Goal: Task Accomplishment & Management: Manage account settings

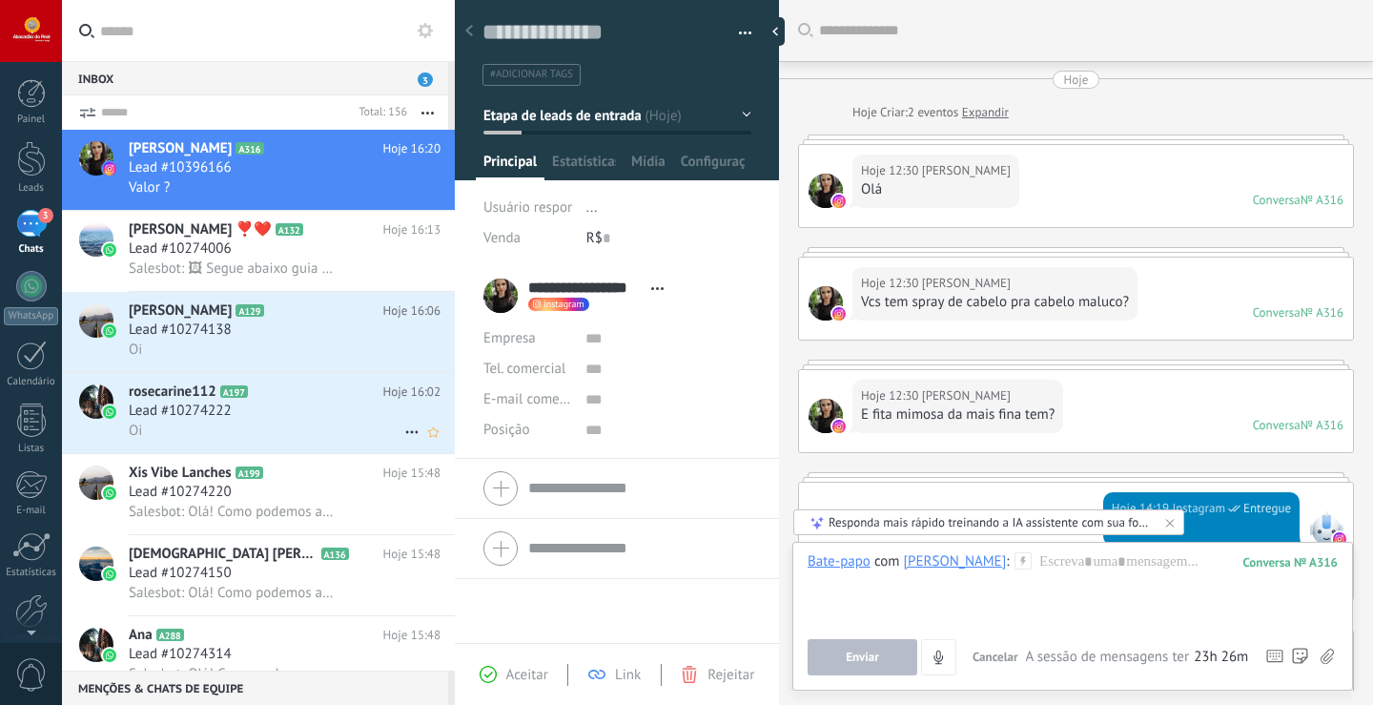
scroll to position [29, 0]
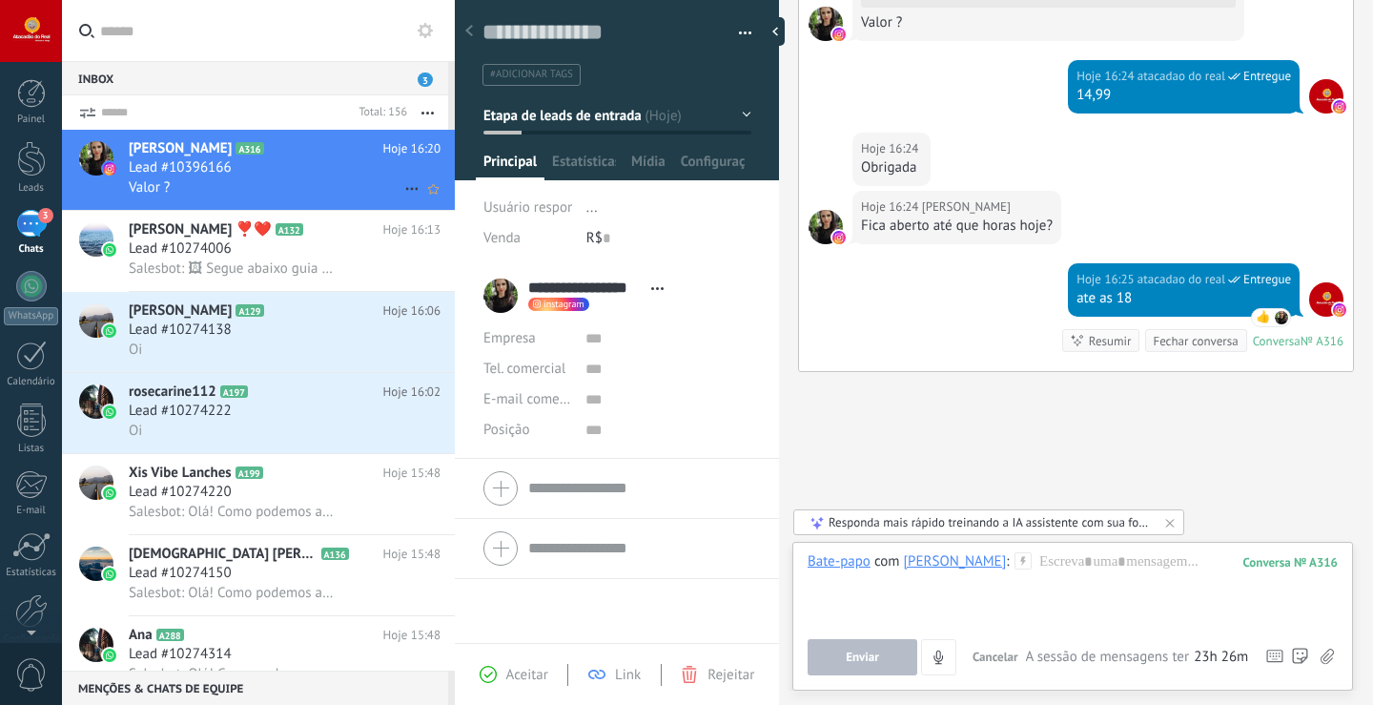
click at [273, 186] on div "Valor ?" at bounding box center [285, 187] width 312 height 20
click at [335, 386] on h2 "rosecarine112 A197" at bounding box center [256, 391] width 255 height 19
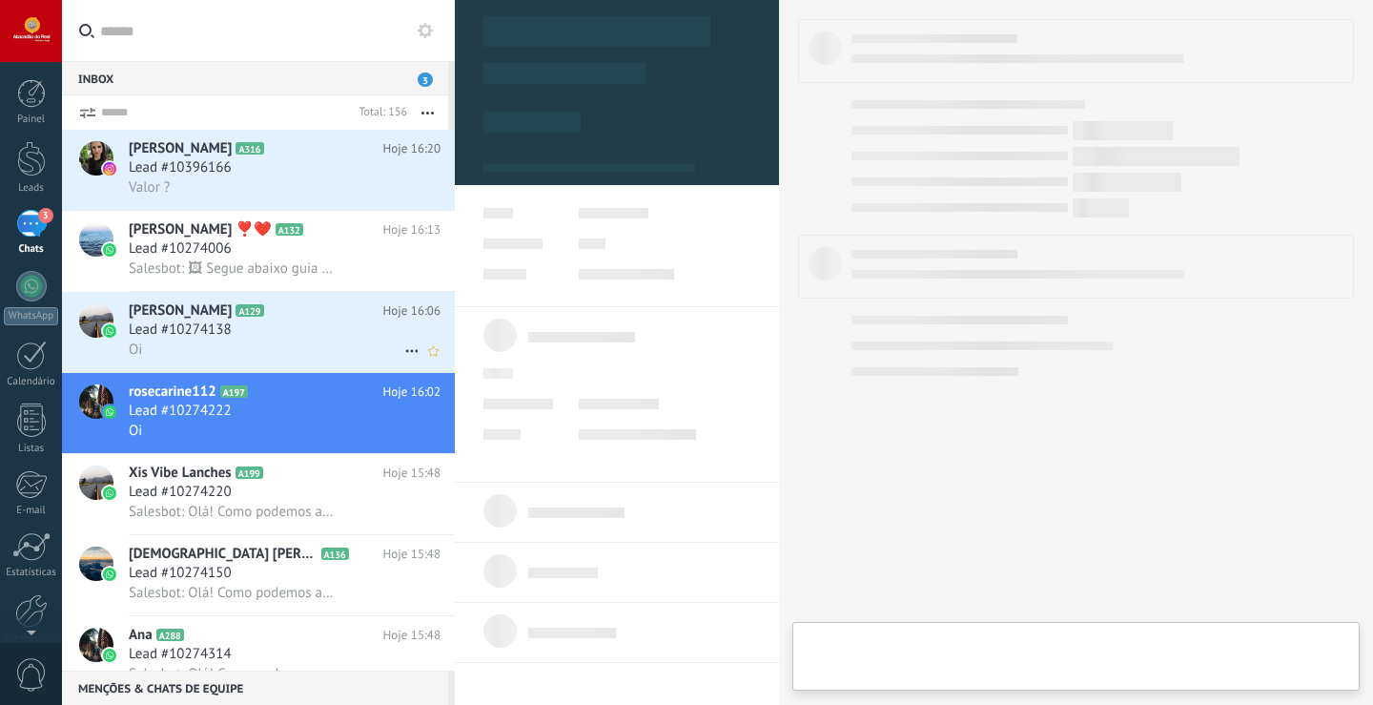
click at [335, 337] on div "Lead #10274138" at bounding box center [285, 329] width 312 height 19
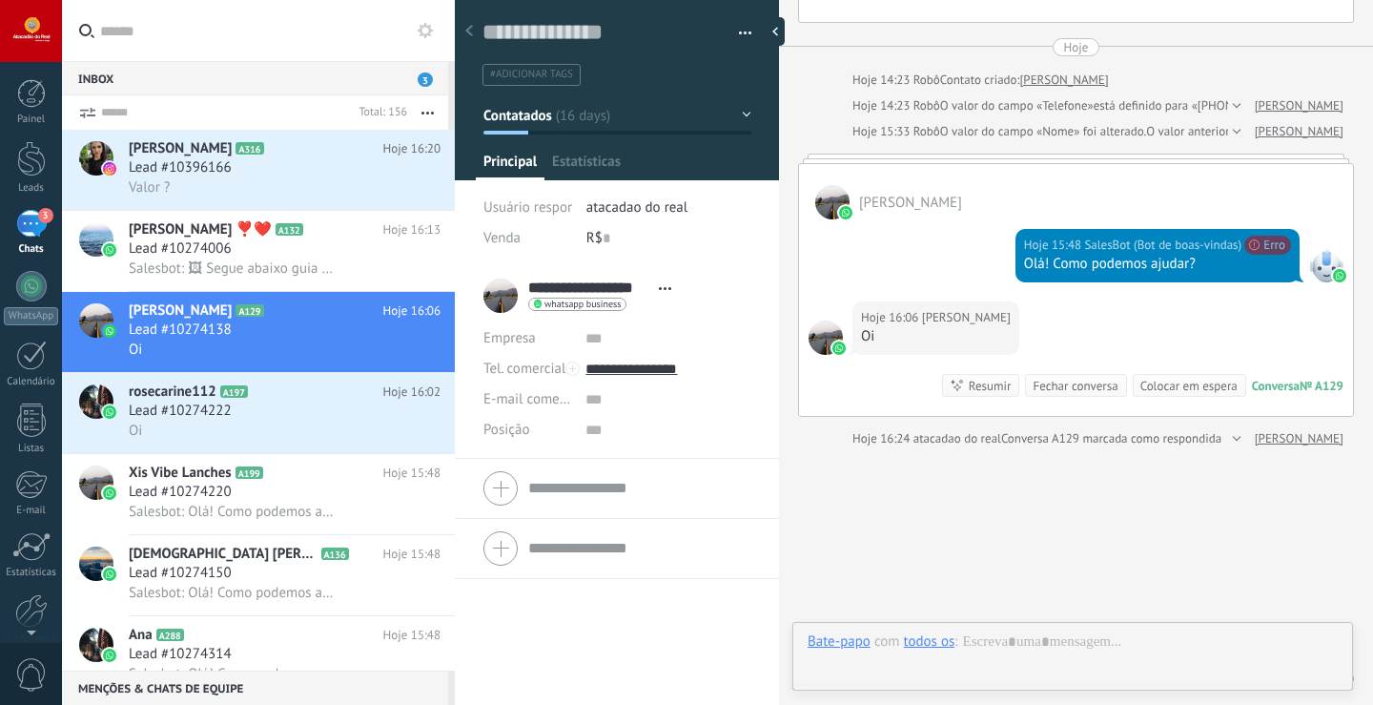
scroll to position [4841, 0]
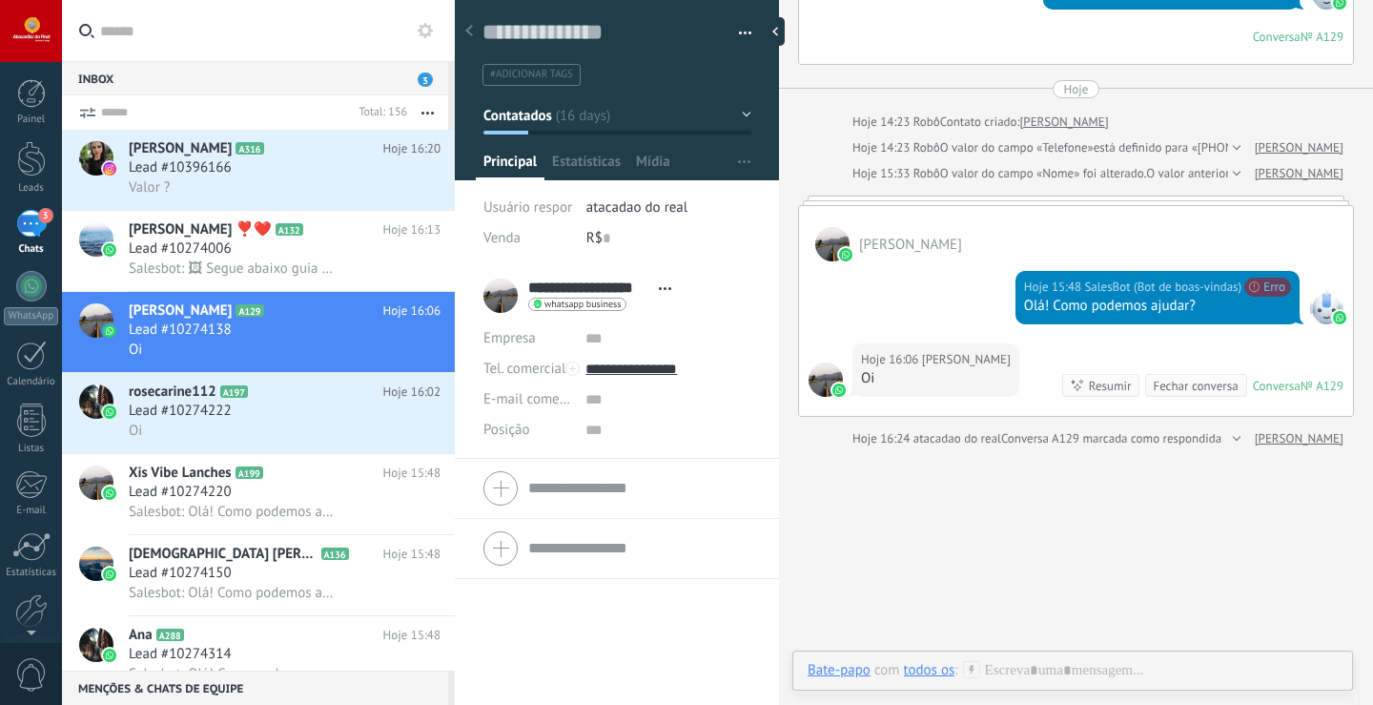
click at [379, 128] on div "Total: 156" at bounding box center [379, 112] width 56 height 34
click at [400, 440] on icon at bounding box center [411, 431] width 23 height 23
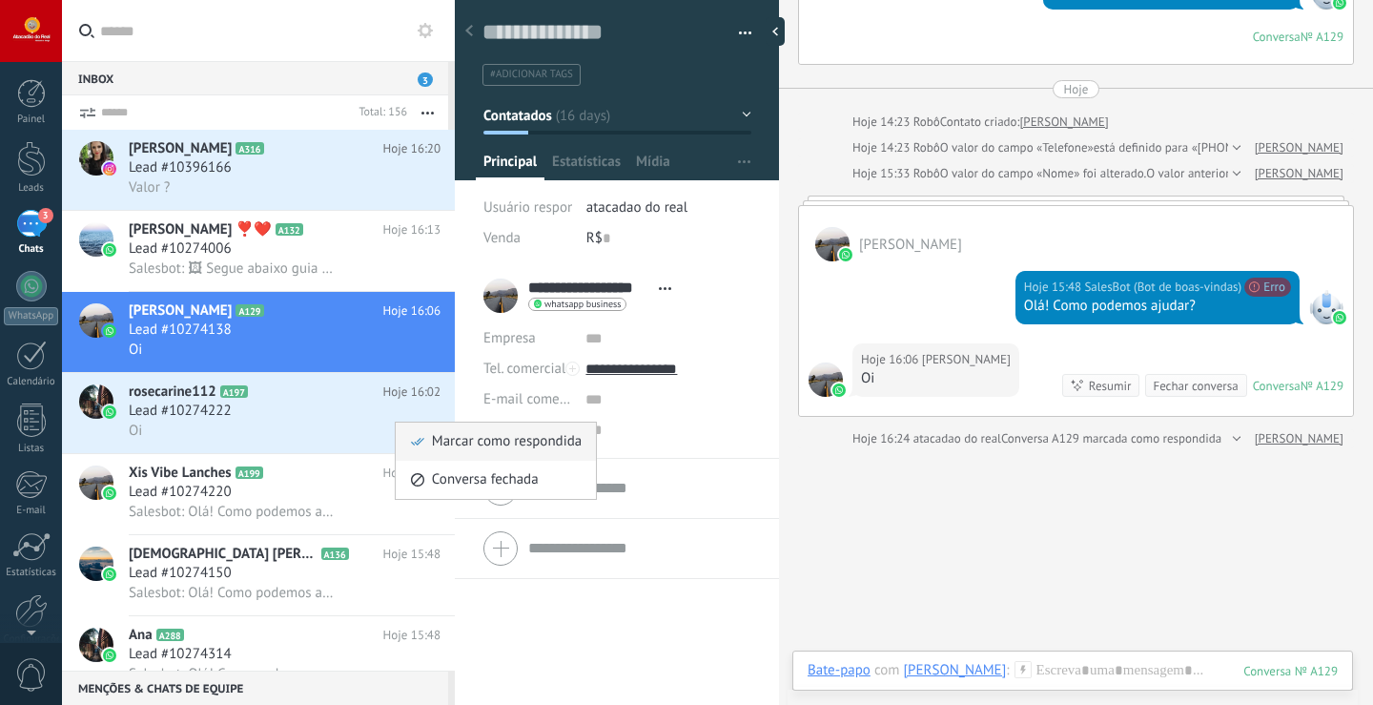
click at [400, 450] on li "Marcar como respondida" at bounding box center [496, 441] width 200 height 38
click at [404, 194] on icon at bounding box center [411, 188] width 23 height 23
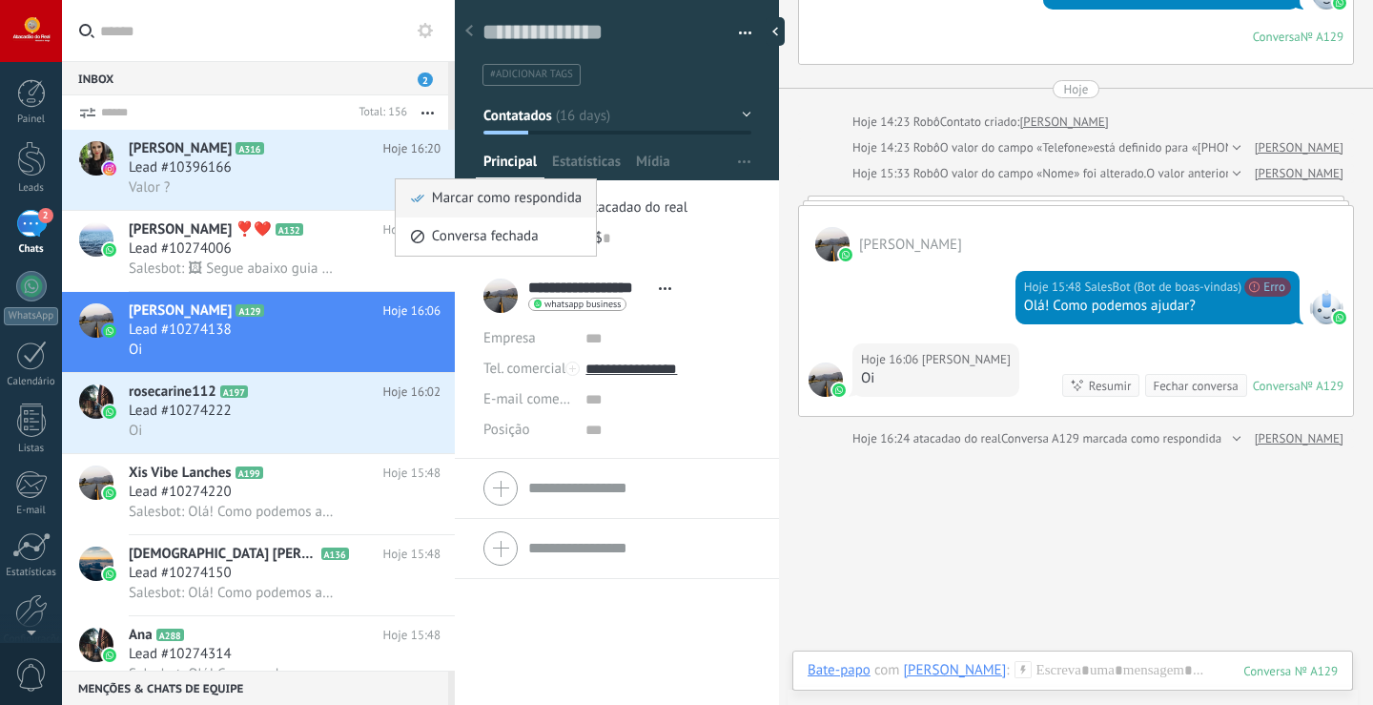
click at [412, 208] on div "Marcar como respondida" at bounding box center [496, 198] width 172 height 38
click at [405, 431] on use at bounding box center [411, 432] width 12 height 3
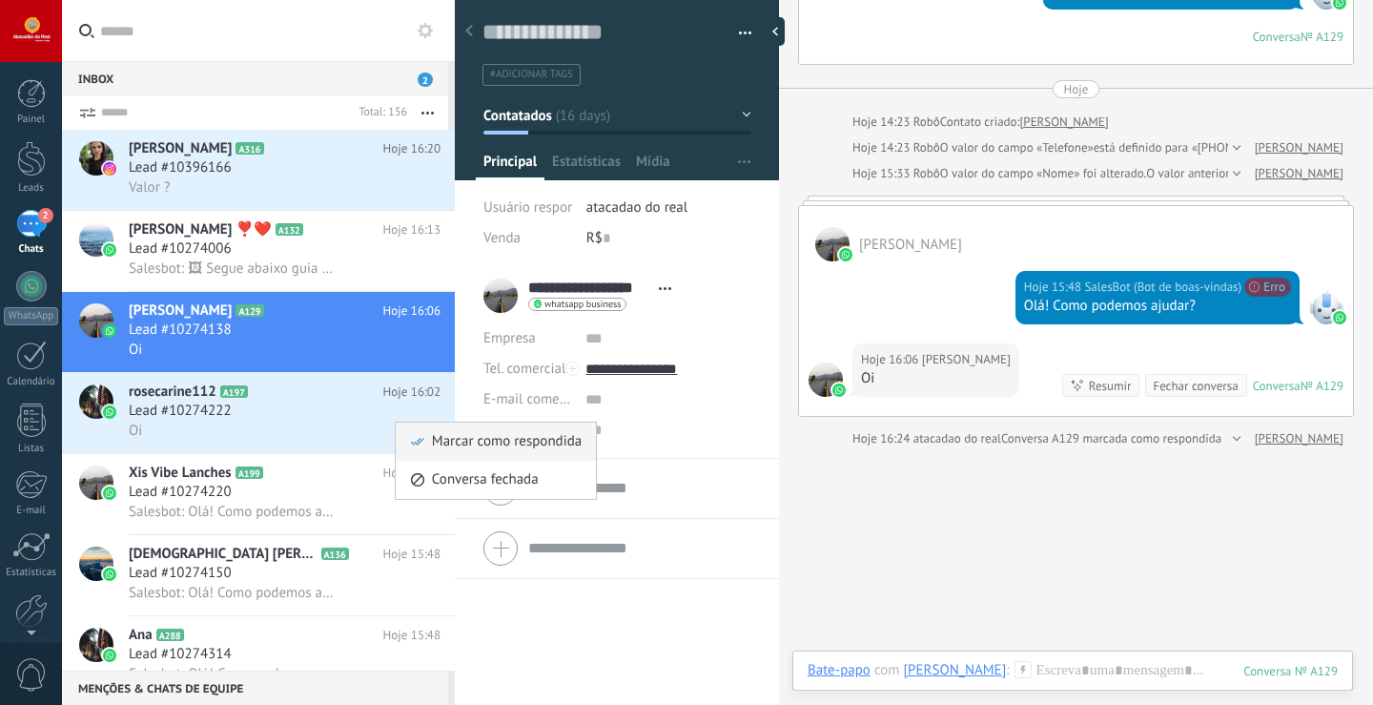
click at [421, 437] on icon at bounding box center [417, 441] width 13 height 13
click at [385, 333] on div "Lead #10274138" at bounding box center [285, 329] width 312 height 19
click at [385, 411] on div "Lead #10274222" at bounding box center [285, 410] width 312 height 19
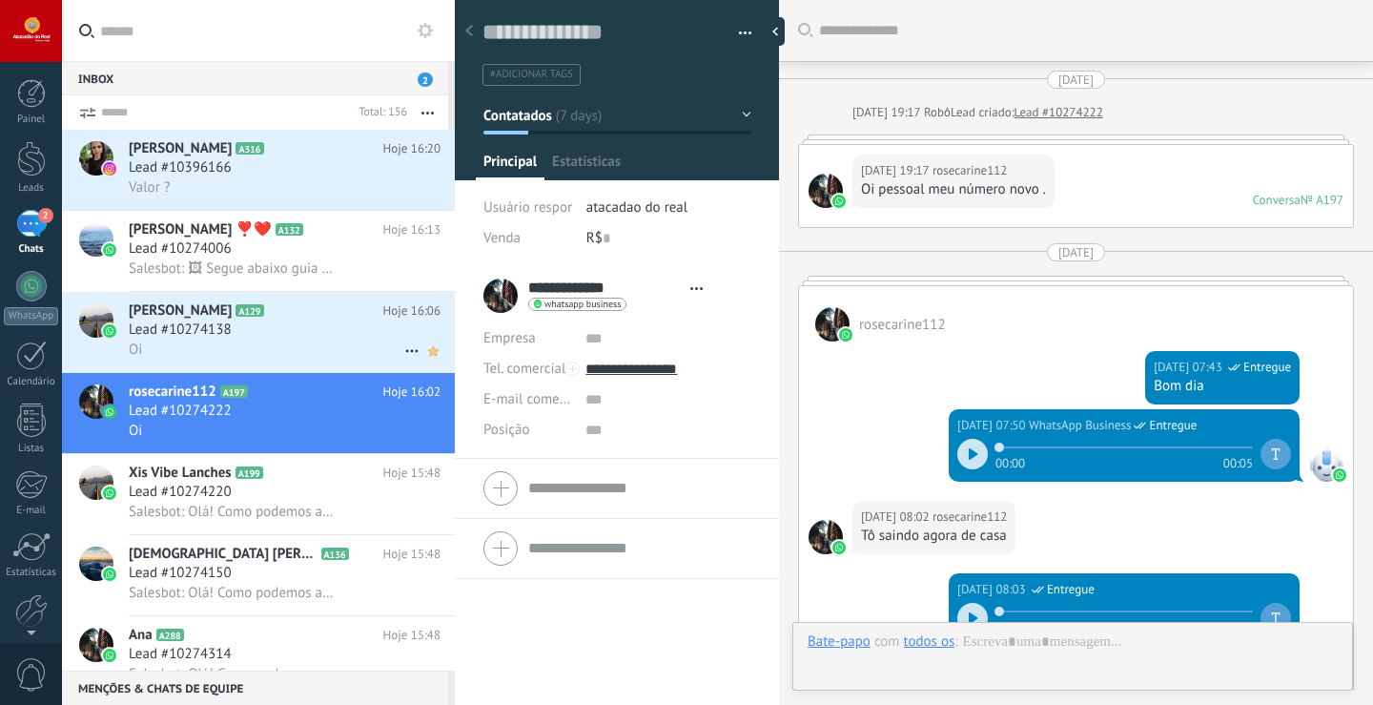
scroll to position [1120, 0]
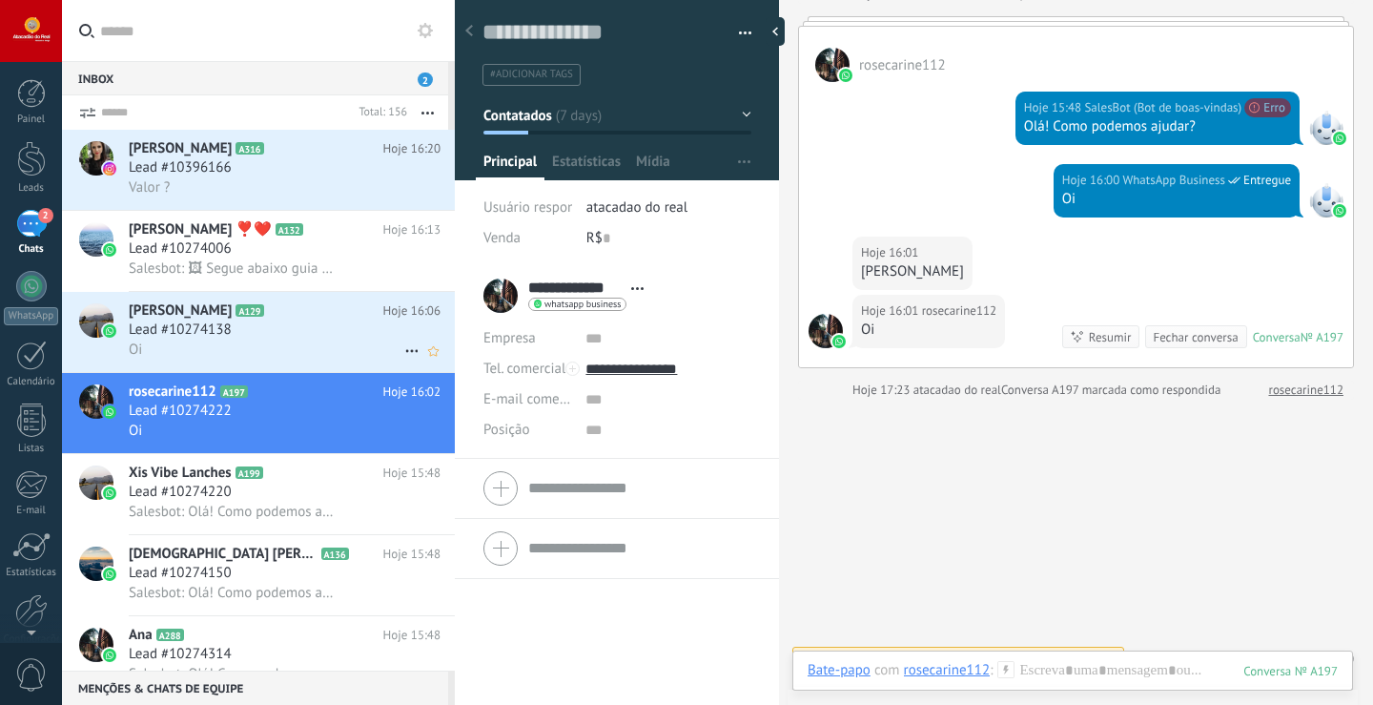
click at [411, 349] on icon at bounding box center [411, 350] width 23 height 23
click at [420, 371] on div "Marcar como respondida" at bounding box center [496, 360] width 172 height 38
click at [381, 158] on div "Lead #10396166" at bounding box center [285, 167] width 312 height 19
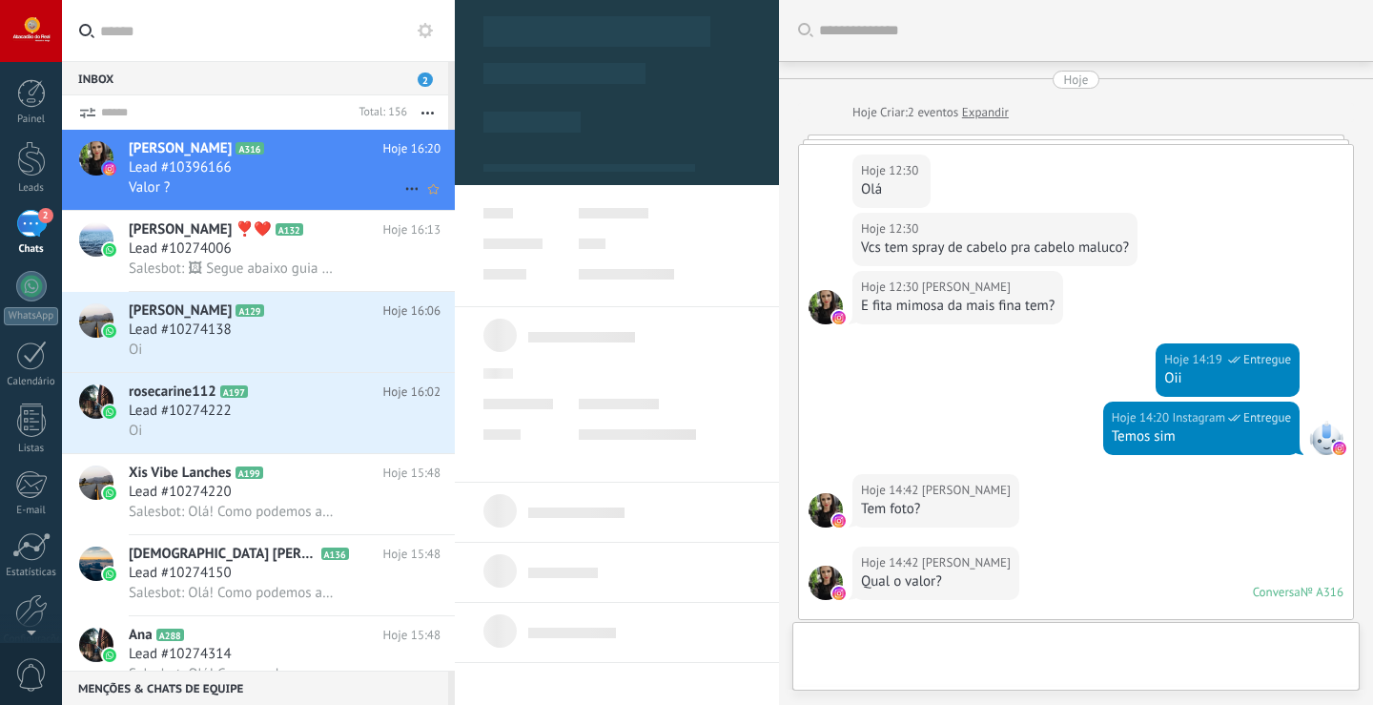
type textarea "**********"
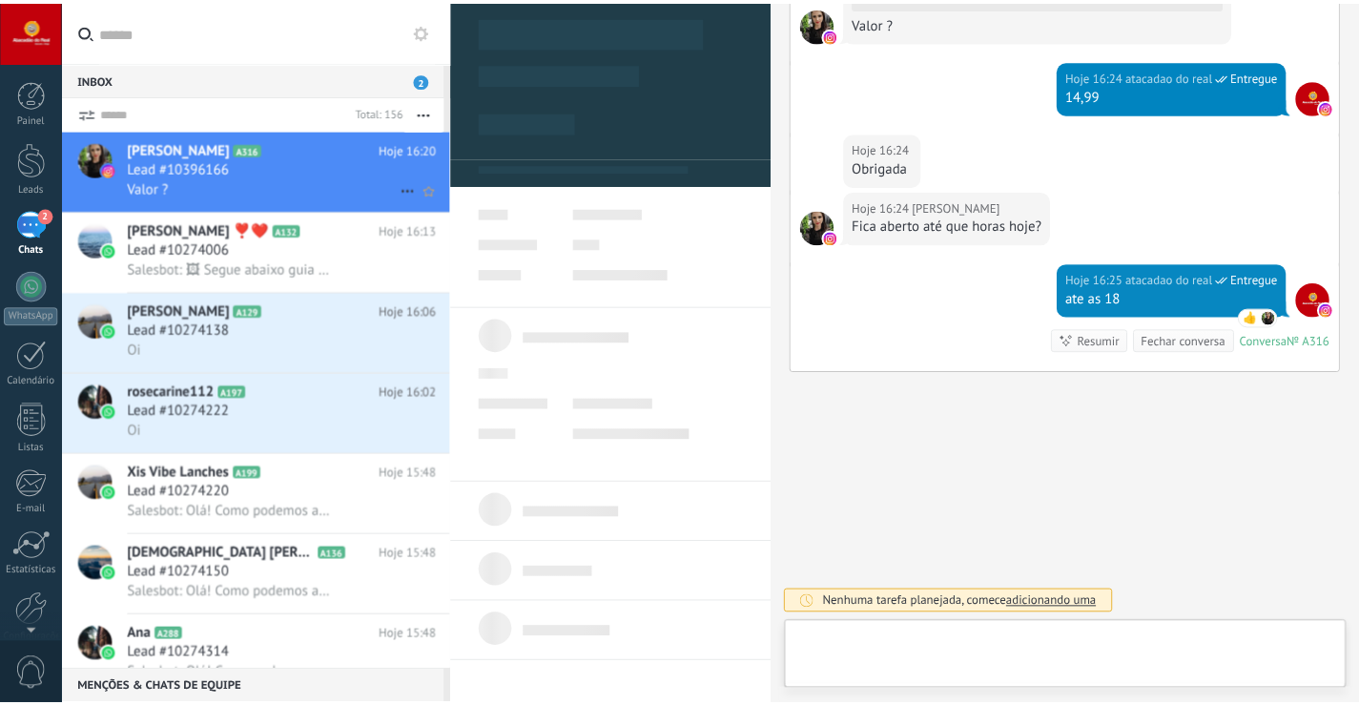
scroll to position [29, 0]
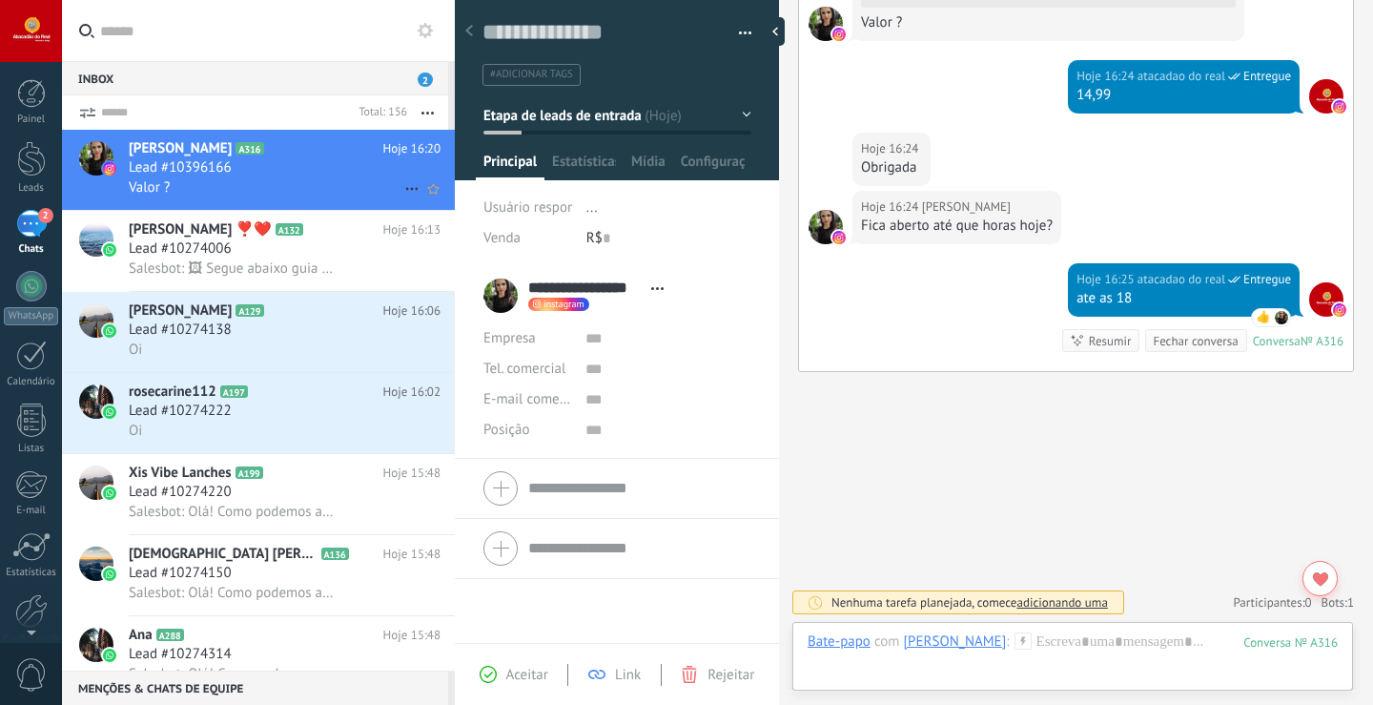
click at [400, 191] on icon at bounding box center [411, 188] width 23 height 23
click at [411, 201] on icon at bounding box center [417, 198] width 13 height 13
click at [17, 211] on div "2" at bounding box center [31, 224] width 31 height 28
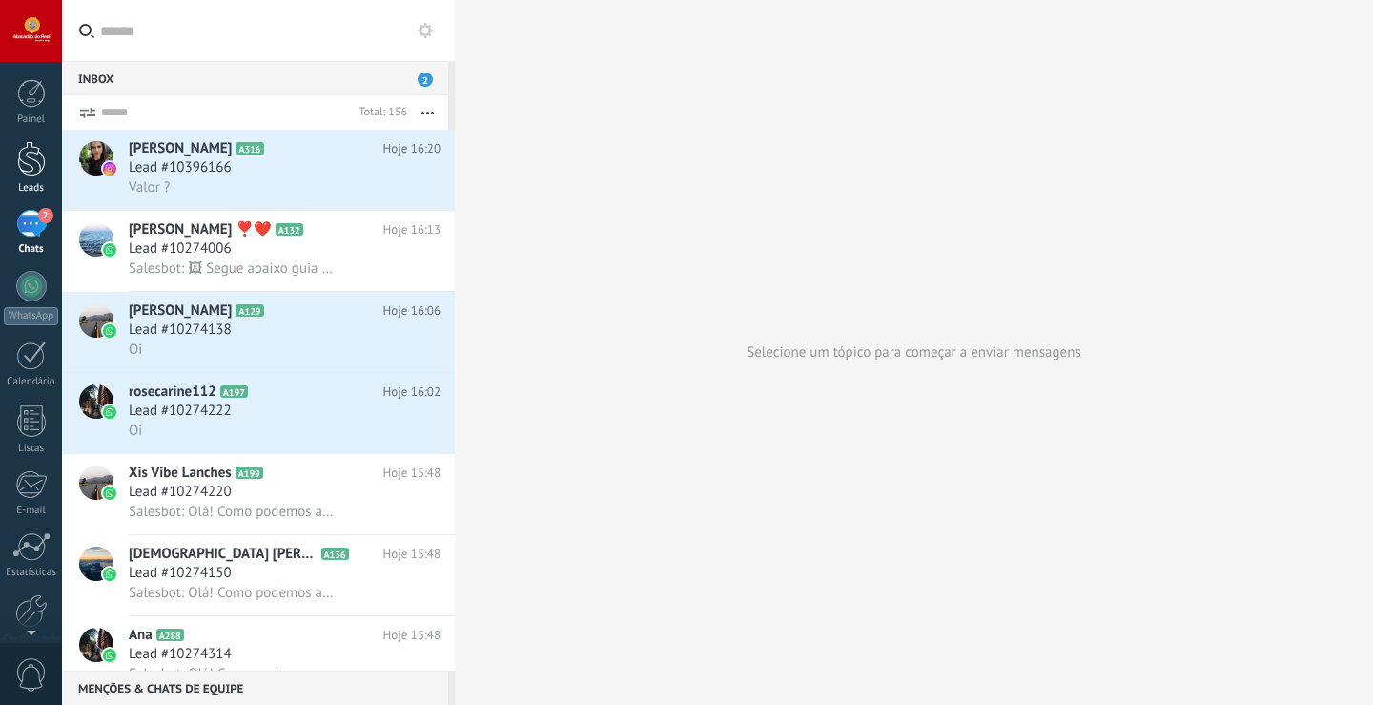
click at [47, 145] on link "Leads" at bounding box center [31, 167] width 62 height 53
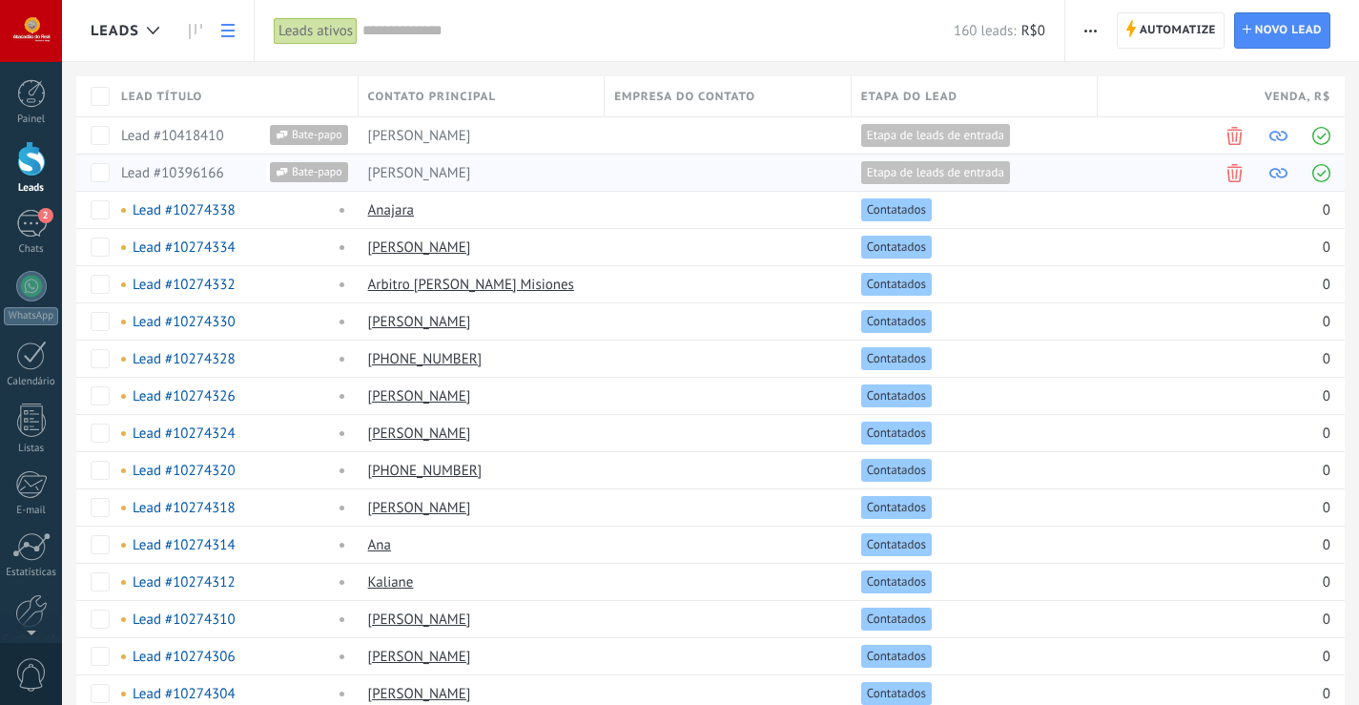
drag, startPoint x: 1157, startPoint y: 120, endPoint x: 790, endPoint y: 185, distance: 371.8
click at [150, 28] on icon at bounding box center [153, 31] width 12 height 8
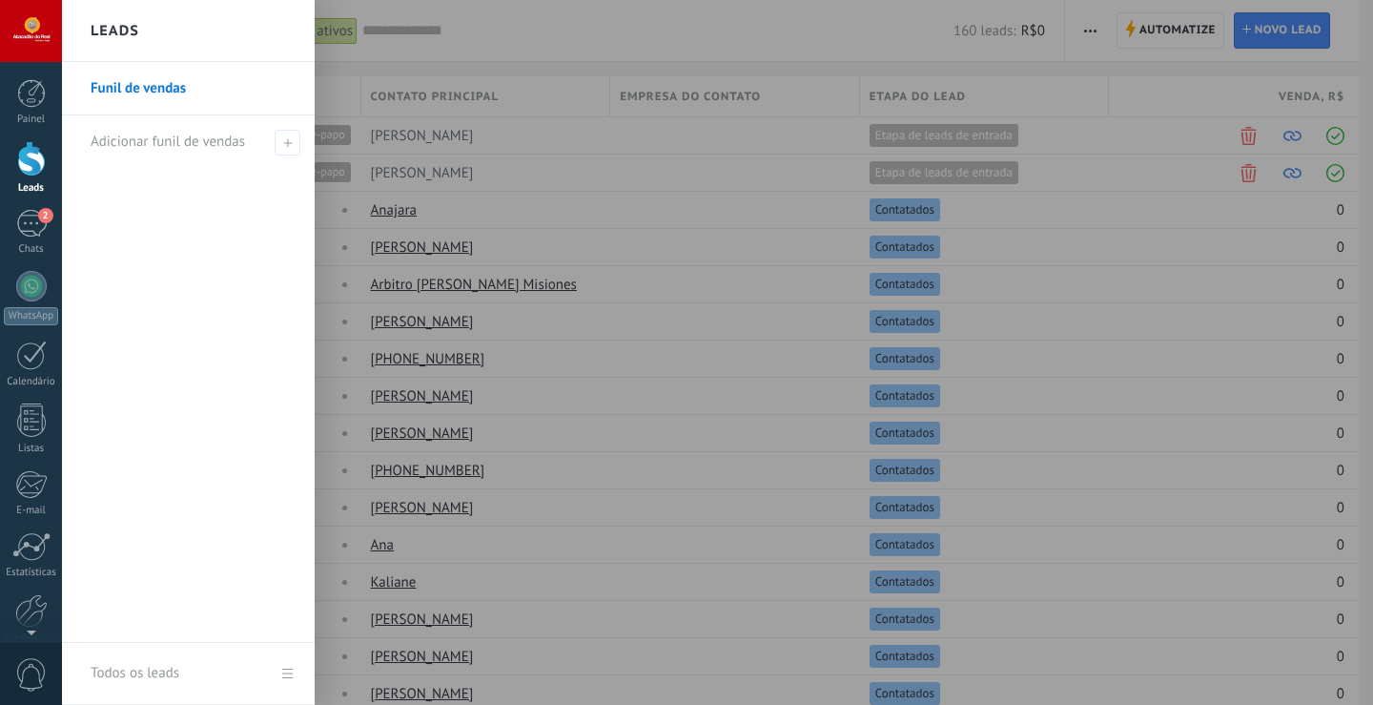
click at [440, 51] on div at bounding box center [748, 352] width 1373 height 705
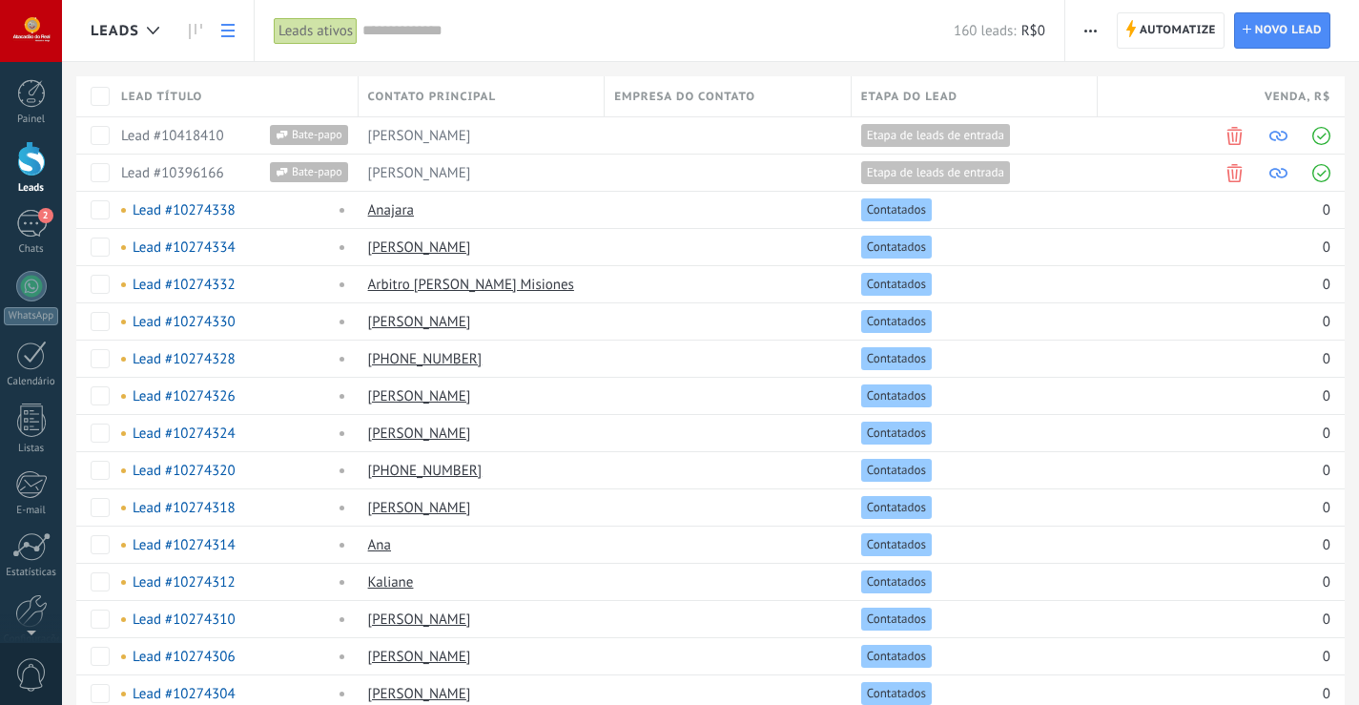
click at [239, 31] on link at bounding box center [228, 30] width 32 height 37
click at [236, 31] on link at bounding box center [228, 30] width 32 height 37
click at [204, 28] on link at bounding box center [195, 30] width 32 height 37
